Goal: Information Seeking & Learning: Check status

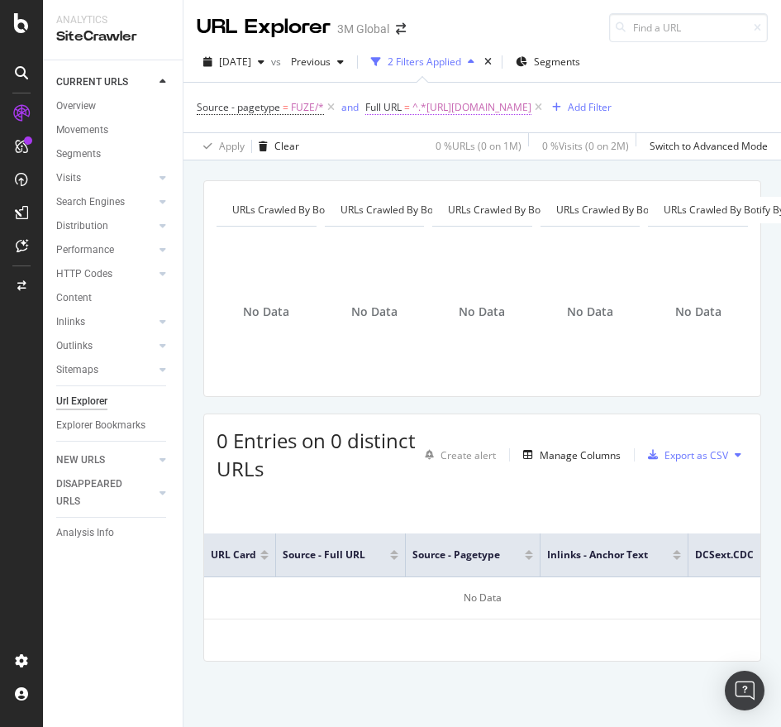
click at [532, 102] on span "^.*[URL][DOMAIN_NAME]" at bounding box center [472, 107] width 119 height 23
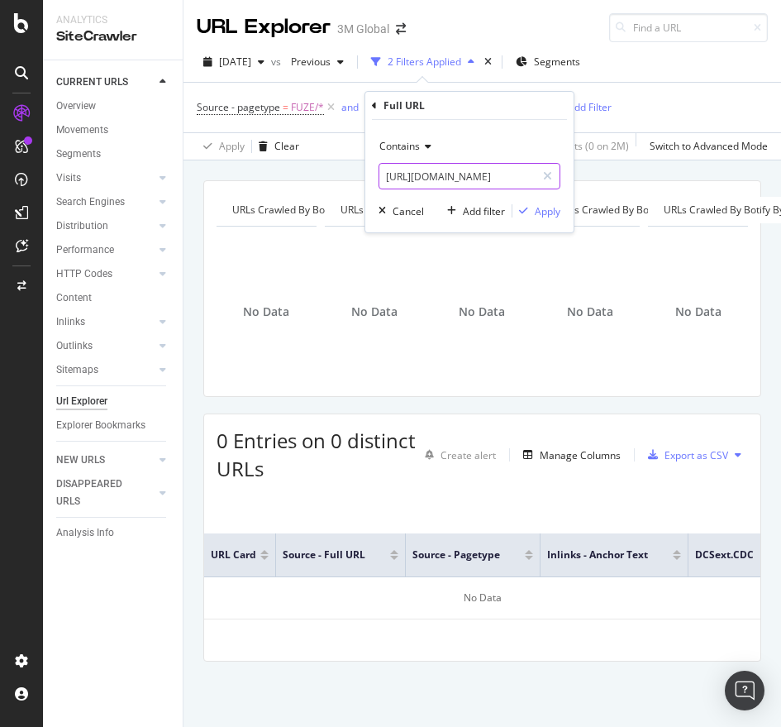
click at [484, 177] on input "[URL][DOMAIN_NAME]" at bounding box center [458, 176] width 156 height 26
paste input "tw/3M/zh_TW/p/d/v000534951"
type input "[URL][DOMAIN_NAME]"
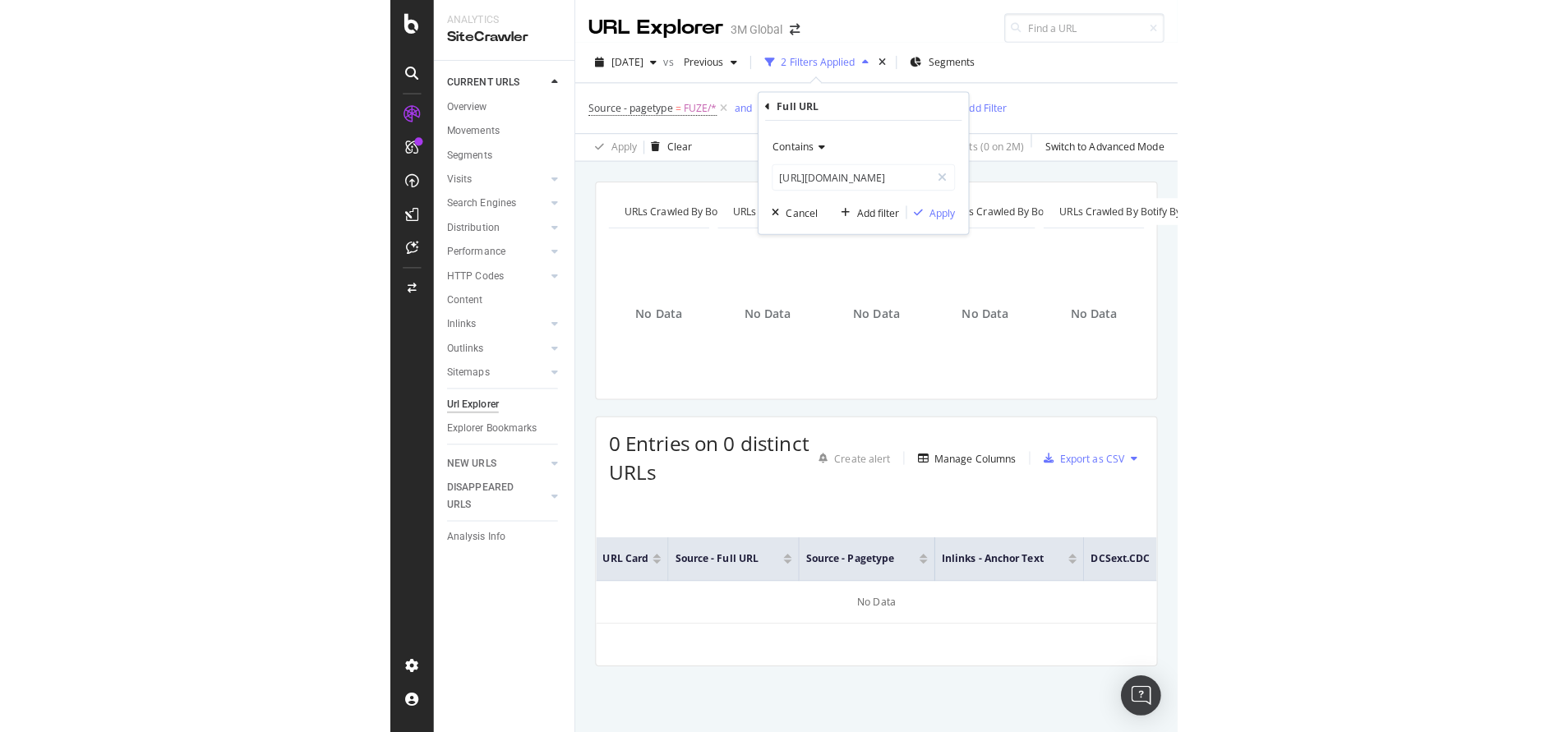
scroll to position [0, 0]
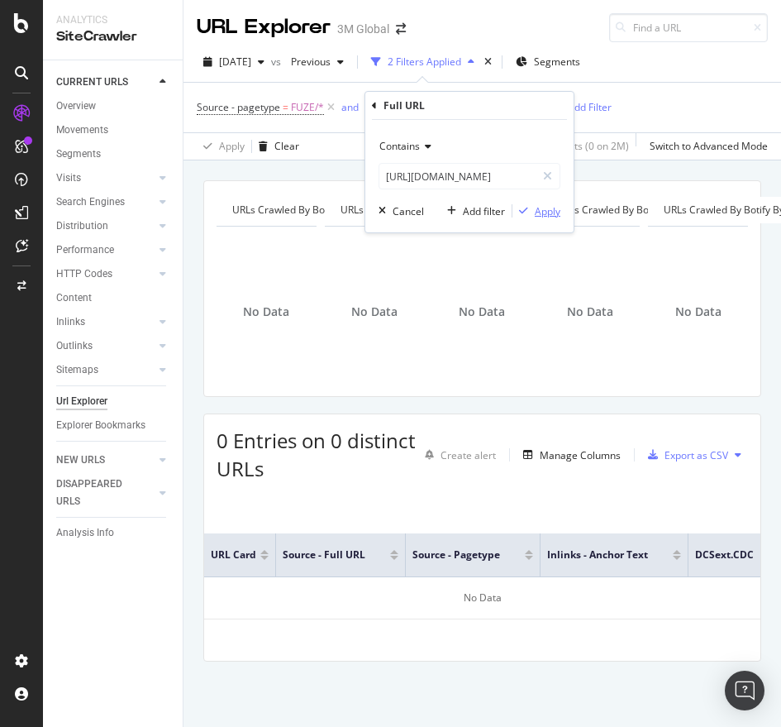
drag, startPoint x: 548, startPoint y: 201, endPoint x: 549, endPoint y: 209, distance: 8.3
click at [549, 209] on div "Contains [URL][DOMAIN_NAME] Cancel Add filter Apply" at bounding box center [469, 176] width 208 height 112
click at [549, 209] on div "Apply" at bounding box center [548, 211] width 26 height 14
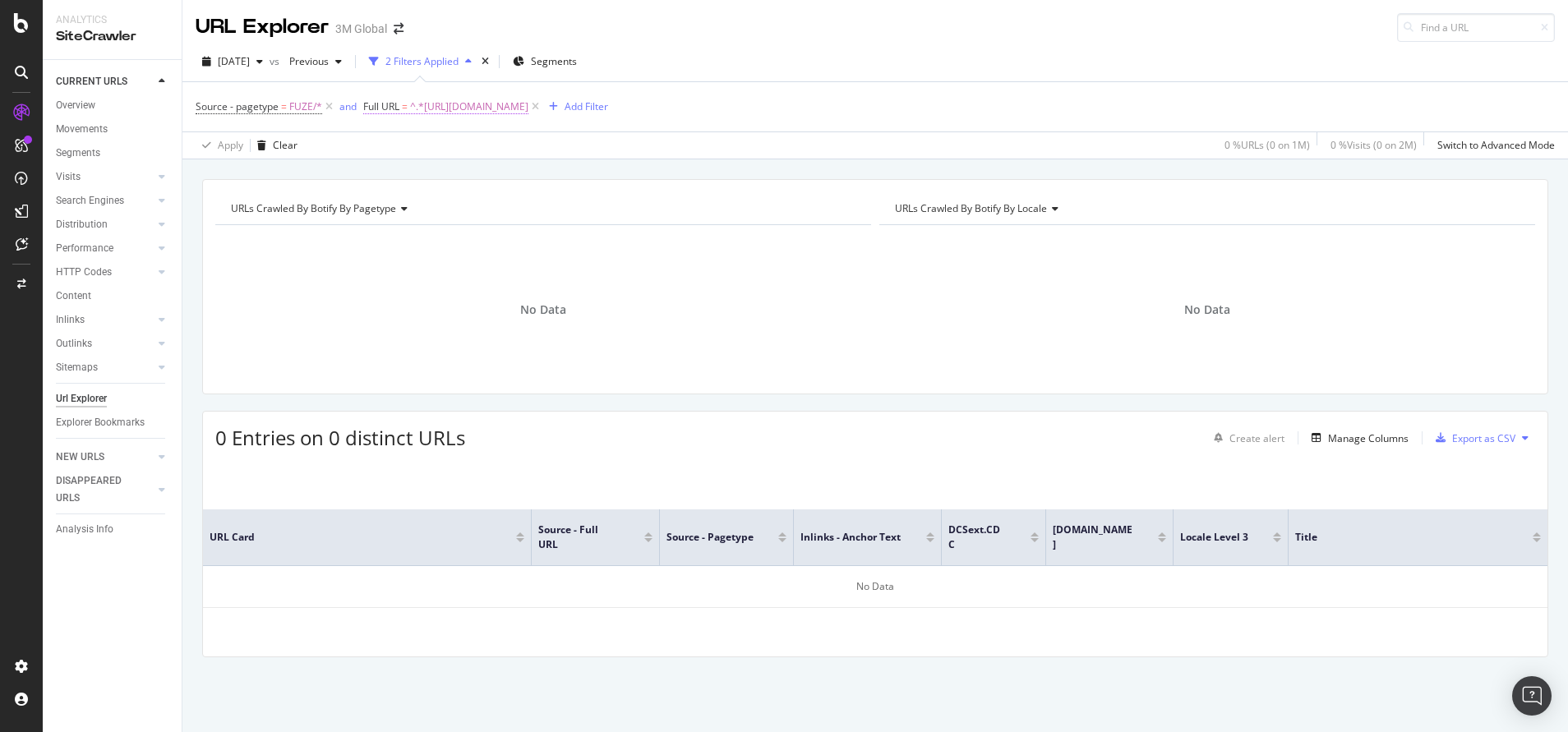
click at [493, 110] on span "^.*[URL][DOMAIN_NAME]" at bounding box center [469, 106] width 118 height 23
click at [494, 184] on input "[URL][DOMAIN_NAME]" at bounding box center [455, 175] width 155 height 26
paste input "[DOMAIN_NAME]"
type input "[URL][DOMAIN_NAME]"
click at [545, 173] on icon at bounding box center [544, 175] width 9 height 12
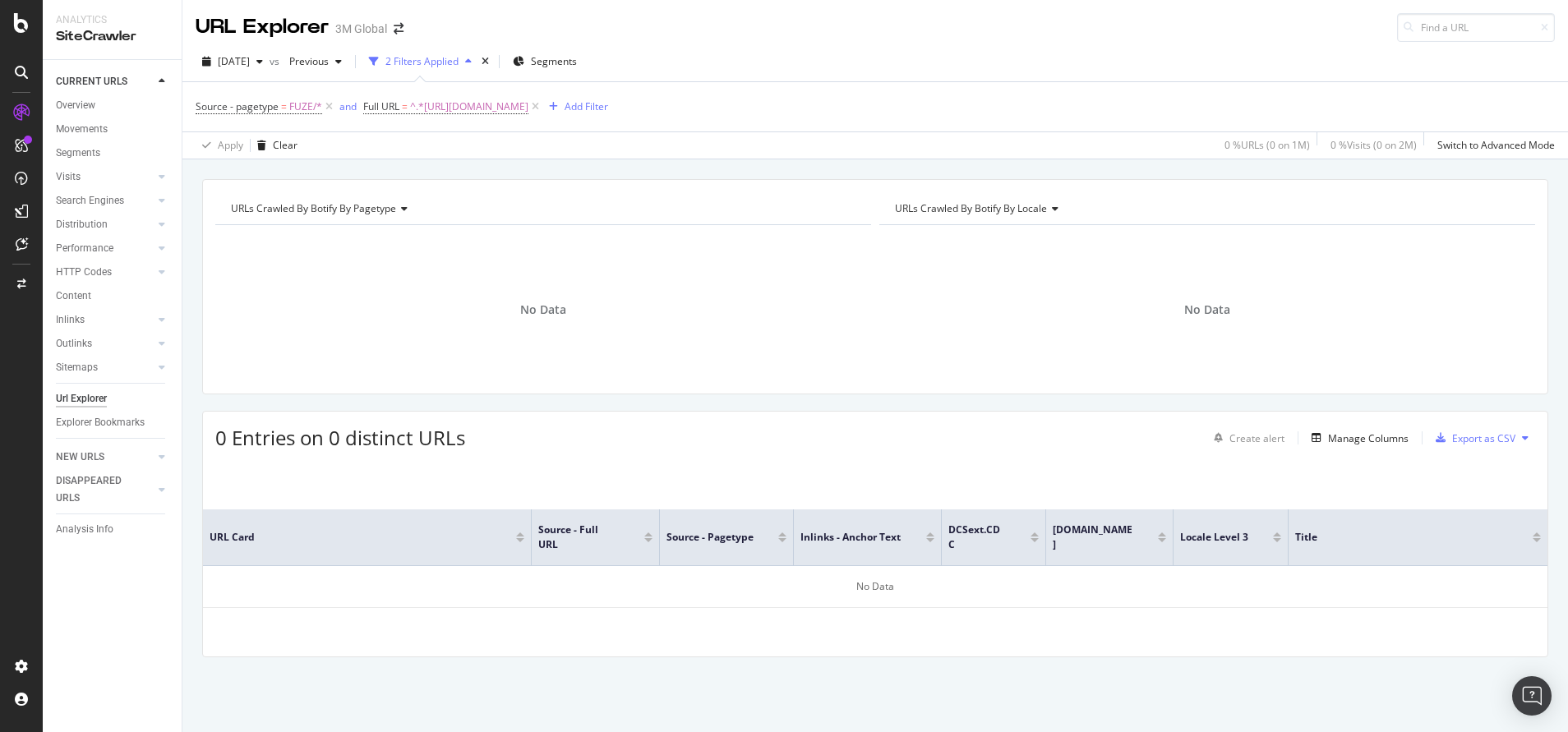
click at [749, 71] on div "[DATE] vs Previous 2 Filters Applied Segments" at bounding box center [875, 65] width 1385 height 33
